Goal: Information Seeking & Learning: Learn about a topic

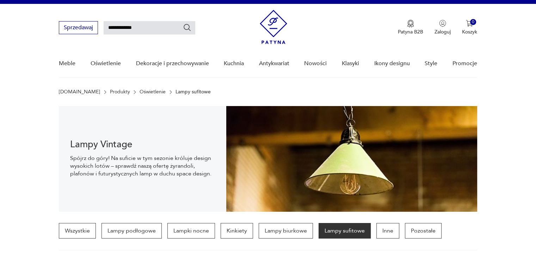
type input "**********"
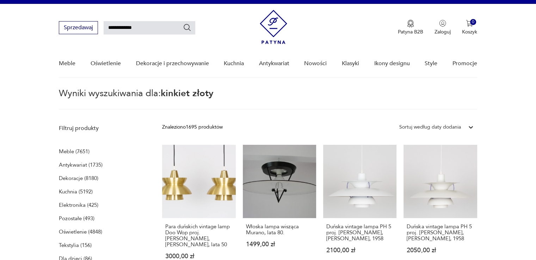
type input "**********"
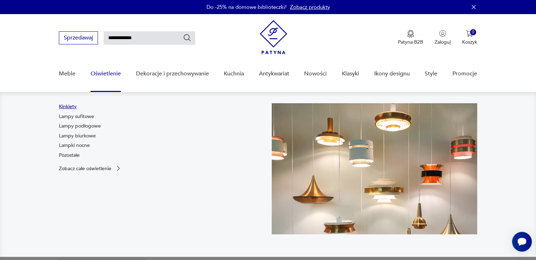
click at [72, 105] on link "Kinkiety" at bounding box center [68, 106] width 18 height 7
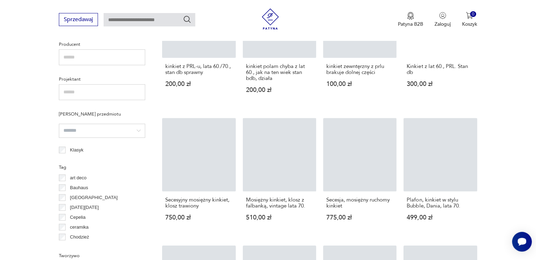
scroll to position [714, 0]
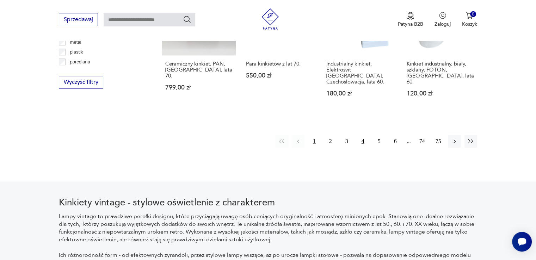
click at [363, 135] on button "4" at bounding box center [362, 141] width 13 height 13
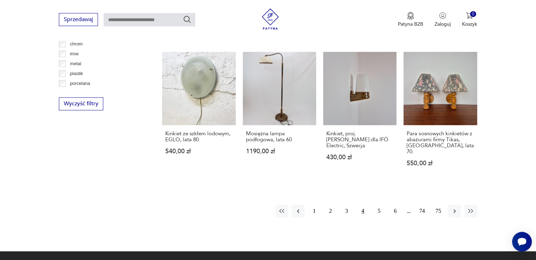
scroll to position [690, 0]
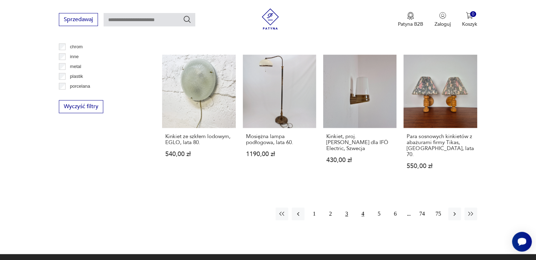
click at [349, 207] on button "3" at bounding box center [346, 213] width 13 height 13
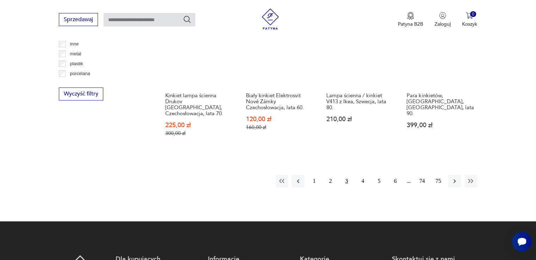
scroll to position [742, 0]
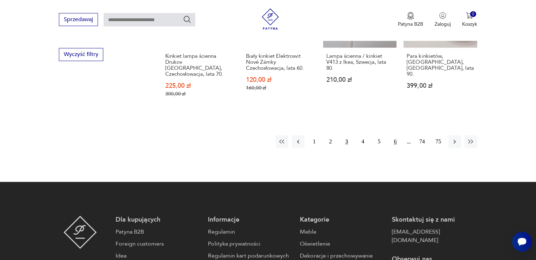
click at [396, 135] on button "6" at bounding box center [395, 141] width 13 height 13
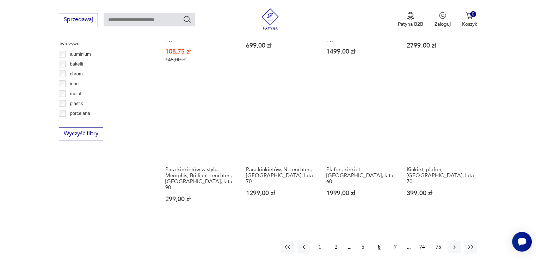
scroll to position [694, 0]
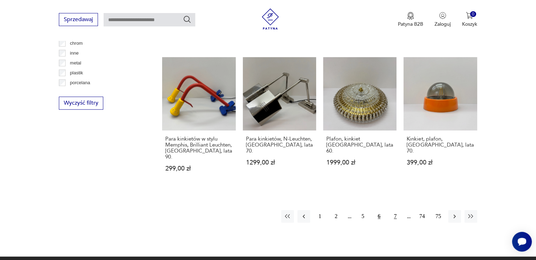
click at [394, 210] on button "7" at bounding box center [395, 216] width 13 height 13
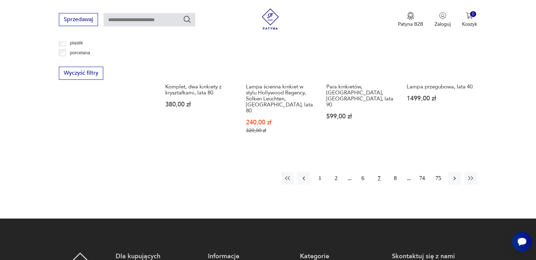
scroll to position [729, 0]
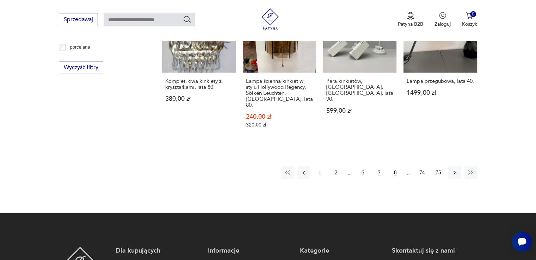
click at [394, 166] on button "8" at bounding box center [395, 172] width 13 height 13
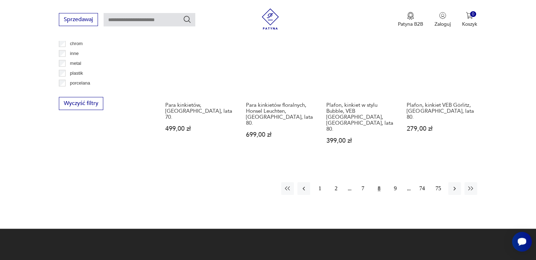
scroll to position [694, 0]
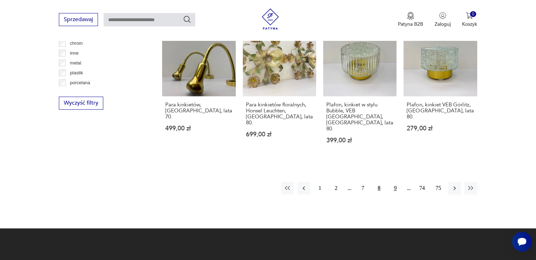
click at [397, 182] on button "9" at bounding box center [395, 188] width 13 height 13
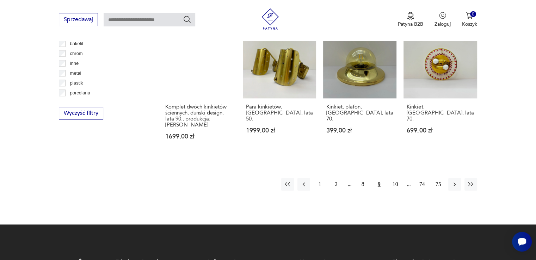
scroll to position [694, 0]
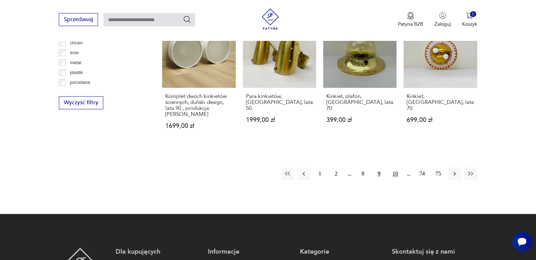
click at [396, 167] on button "10" at bounding box center [395, 173] width 13 height 13
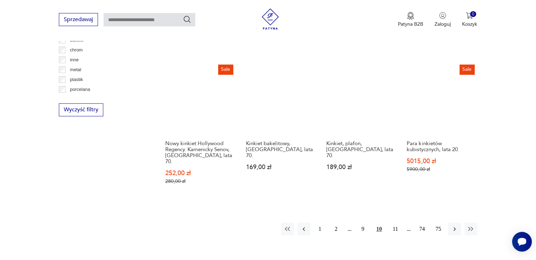
scroll to position [694, 0]
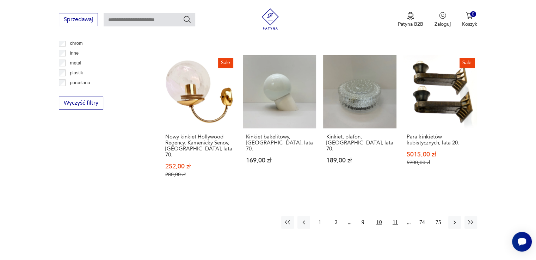
click at [397, 216] on button "11" at bounding box center [395, 222] width 13 height 13
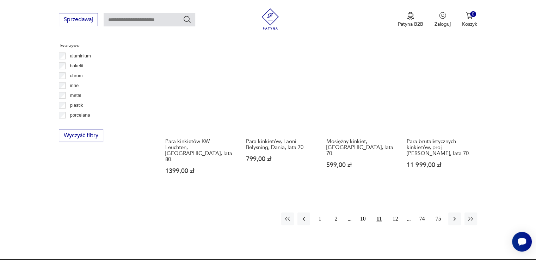
scroll to position [694, 0]
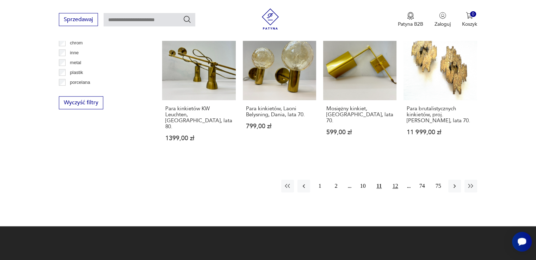
click at [394, 180] on button "12" at bounding box center [395, 186] width 13 height 13
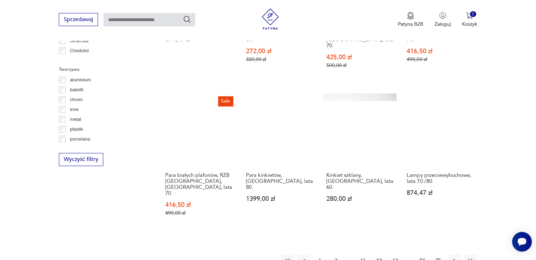
scroll to position [658, 0]
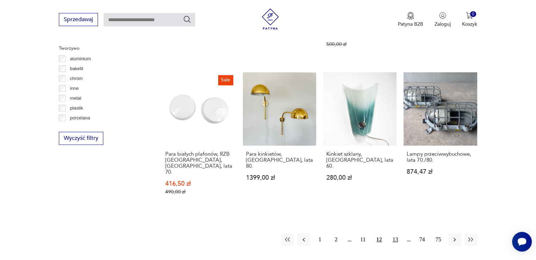
click at [392, 233] on button "13" at bounding box center [395, 239] width 13 height 13
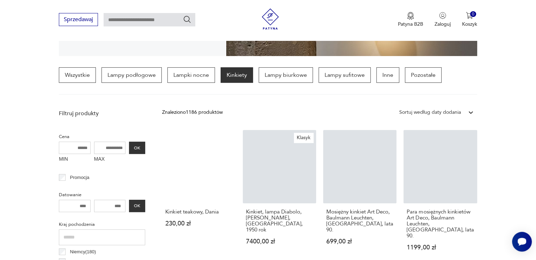
scroll to position [236, 0]
